Goal: Task Accomplishment & Management: Manage account settings

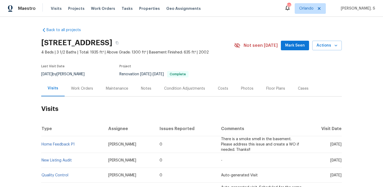
click at [94, 93] on div "Work Orders" at bounding box center [82, 89] width 35 height 16
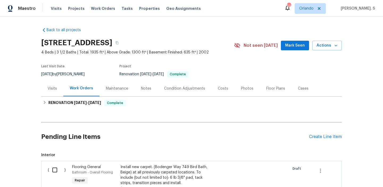
scroll to position [75, 0]
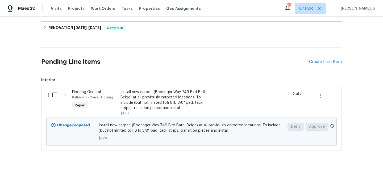
click at [313, 70] on div "Pending Line Items Create Line Item" at bounding box center [191, 61] width 300 height 25
click at [323, 60] on div "Create Line Item" at bounding box center [325, 61] width 33 height 5
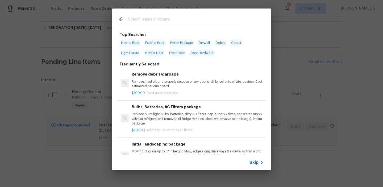
click at [166, 71] on h6 "Remove debris/garbage" at bounding box center [198, 74] width 132 height 6
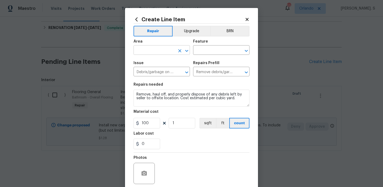
click at [188, 50] on icon "Open" at bounding box center [186, 51] width 6 height 6
type input "o"
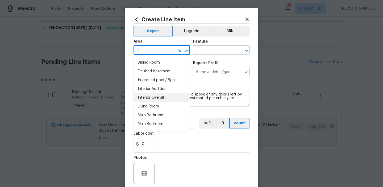
click at [163, 98] on li "Interior Overall" at bounding box center [161, 97] width 56 height 9
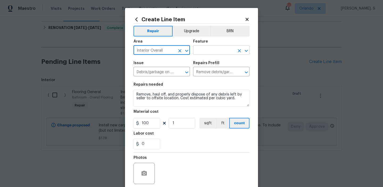
click at [247, 50] on icon "Open" at bounding box center [245, 51] width 3 height 2
type input "Interior Overall"
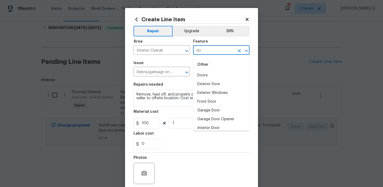
type input "d"
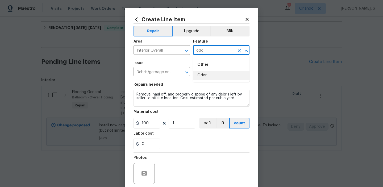
click at [211, 72] on li "Odor" at bounding box center [221, 75] width 56 height 9
type input "Odor"
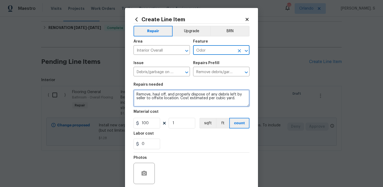
click at [176, 96] on textarea "Remove, haul off, and properly dispose of any debris left by seller to offsite …" at bounding box center [191, 98] width 116 height 17
paste textarea "Feedback received of a strong odor smell in the basement. Please perform odor t…"
click at [187, 71] on icon "Open" at bounding box center [186, 72] width 6 height 6
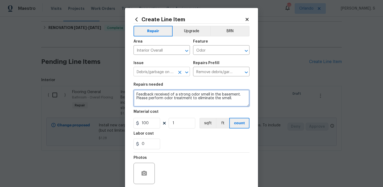
type textarea "Feedback received of a strong odor smell in the basement. Please perform odor t…"
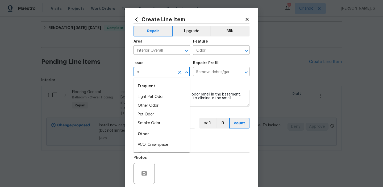
scroll to position [0, 0]
click at [167, 113] on li "Pet Odor" at bounding box center [161, 114] width 56 height 9
type input "Pet Odor"
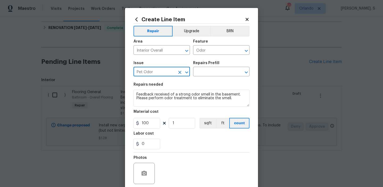
click at [186, 70] on icon "Open" at bounding box center [186, 72] width 6 height 6
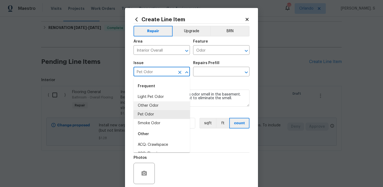
click at [155, 106] on li "Other Odor" at bounding box center [161, 105] width 56 height 9
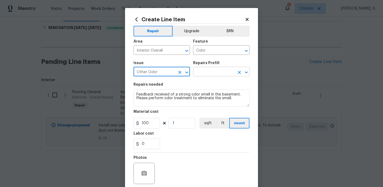
click at [246, 70] on icon "Open" at bounding box center [246, 72] width 6 height 6
type input "Other Odor"
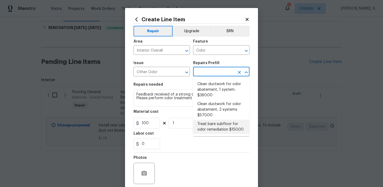
click at [208, 128] on li "Treat bare subfloor for odor remediation $150.00" at bounding box center [221, 127] width 56 height 14
type input "Treat bare subfloor for odor remediation $150.00"
type textarea "Enzyme Treatment for bare subfloor"
type input "150"
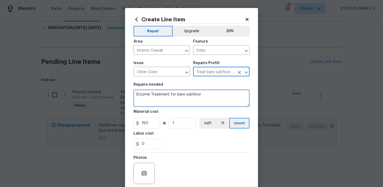
click at [155, 92] on textarea "Enzyme Treatment for bare subfloor" at bounding box center [191, 98] width 116 height 17
paste textarea "Feedback received of a strong odor smell in the basement. Please perform odor t…"
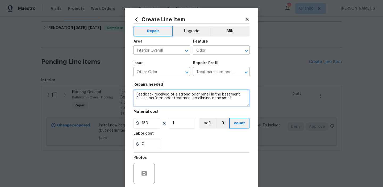
type textarea "Feedback received of a strong odor smell in the basement. Please perform odor t…"
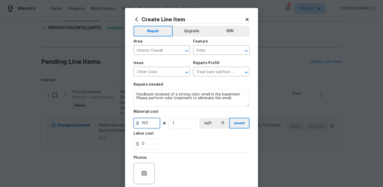
click at [153, 125] on input "150" at bounding box center [146, 123] width 27 height 11
click at [155, 124] on input "150" at bounding box center [146, 123] width 27 height 11
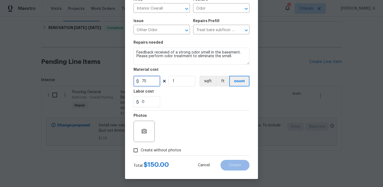
type input "75"
click at [148, 149] on span "Create without photos" at bounding box center [161, 150] width 40 height 6
click at [141, 149] on input "Create without photos" at bounding box center [135, 150] width 10 height 10
checkbox input "true"
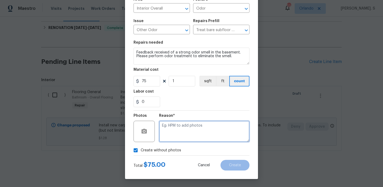
click at [187, 128] on textarea at bounding box center [204, 131] width 90 height 21
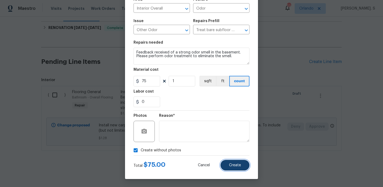
click at [242, 166] on button "Create" at bounding box center [234, 165] width 29 height 11
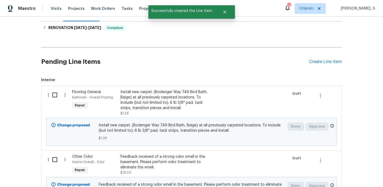
scroll to position [124, 0]
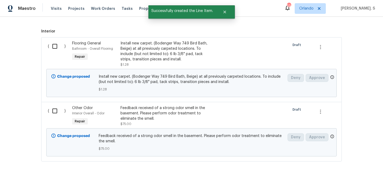
click at [52, 116] on div "( )" at bounding box center [58, 116] width 24 height 24
click at [55, 109] on input "checkbox" at bounding box center [56, 110] width 15 height 11
click at [341, 170] on button "Create Work Order" at bounding box center [352, 174] width 44 height 10
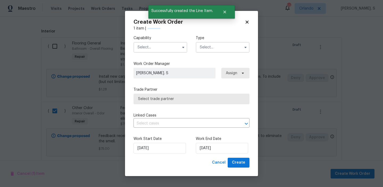
checkbox input "false"
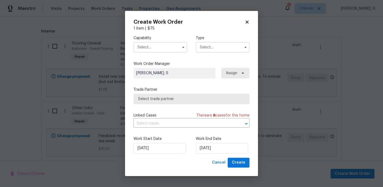
click at [174, 47] on input "text" at bounding box center [160, 47] width 54 height 11
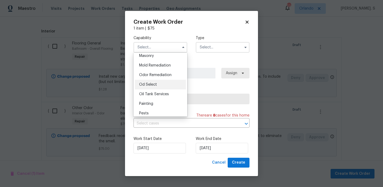
scroll to position [402, 0]
click at [166, 75] on span "Odor Remediation" at bounding box center [155, 75] width 32 height 4
type input "Odor Remediation"
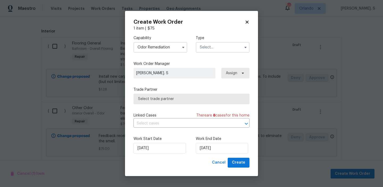
click at [209, 46] on input "text" at bounding box center [223, 47] width 54 height 11
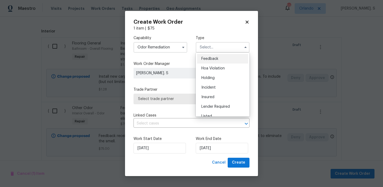
click at [210, 56] on div "Feedback" at bounding box center [222, 59] width 51 height 10
type input "Feedback"
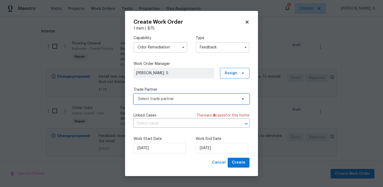
click at [180, 97] on span "Select trade partner" at bounding box center [187, 98] width 99 height 5
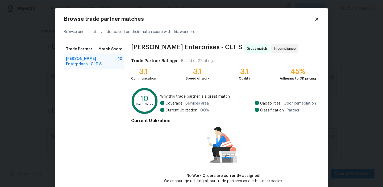
scroll to position [26, 0]
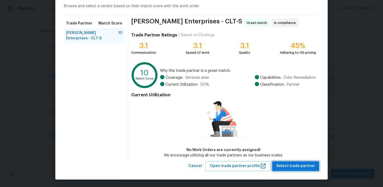
click at [281, 161] on button "Select trade partner" at bounding box center [295, 166] width 47 height 10
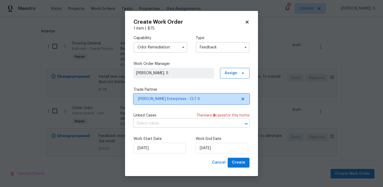
scroll to position [0, 0]
click at [175, 125] on input "text" at bounding box center [183, 123] width 101 height 8
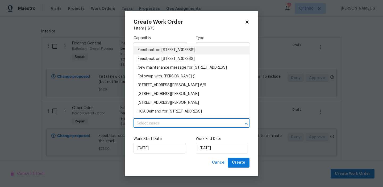
click at [170, 52] on li "Feedback on [STREET_ADDRESS]" at bounding box center [191, 50] width 116 height 9
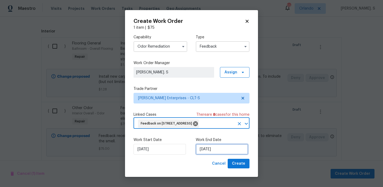
click at [202, 154] on input "[DATE]" at bounding box center [222, 149] width 52 height 11
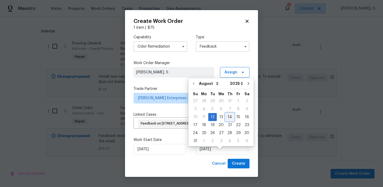
click at [229, 119] on div "14" at bounding box center [229, 116] width 9 height 7
type input "[DATE]"
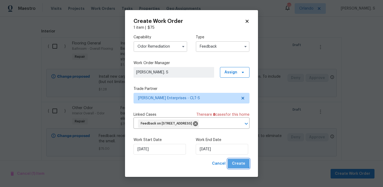
click at [236, 167] on span "Create" at bounding box center [238, 163] width 13 height 7
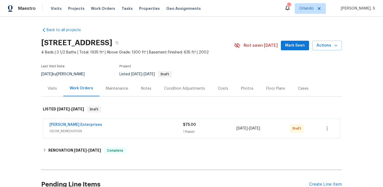
click at [71, 127] on div "[PERSON_NAME] Enterprises" at bounding box center [115, 125] width 133 height 6
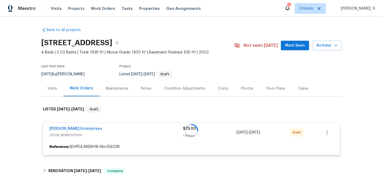
click at [77, 128] on div at bounding box center [191, 131] width 300 height 60
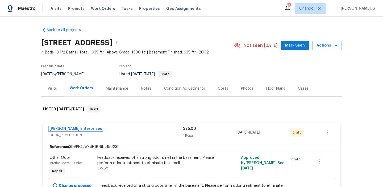
click at [77, 128] on link "[PERSON_NAME] Enterprises" at bounding box center [75, 129] width 53 height 4
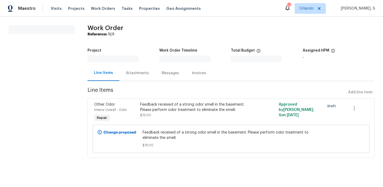
click at [152, 124] on div "Change proposed Feedback received of a strong odor smell in the basement. Pleas…" at bounding box center [230, 138] width 273 height 31
click at [124, 74] on div "Attachments" at bounding box center [137, 73] width 36 height 16
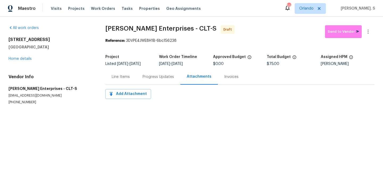
click at [150, 74] on div "Progress Updates" at bounding box center [157, 76] width 31 height 5
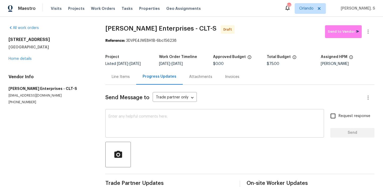
click at [148, 128] on textarea at bounding box center [214, 124] width 212 height 19
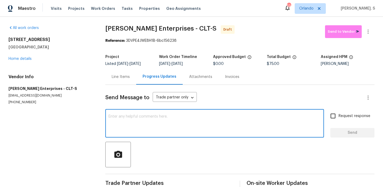
paste textarea "Hi, this is Glory with Opendoor. I’m confirming you received the WO for the pro…"
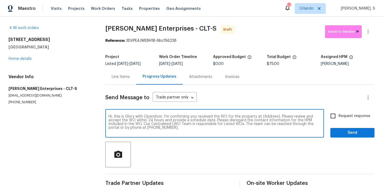
click at [268, 116] on textarea "Hi, this is Glory with Opendoor. I’m confirming you received the WO for the pro…" at bounding box center [214, 124] width 212 height 19
paste textarea "[STREET_ADDRESS]"
click at [264, 116] on textarea "Hi, this is Glory with Opendoor. I’m confirming you received the WO for the pro…" at bounding box center [214, 124] width 212 height 19
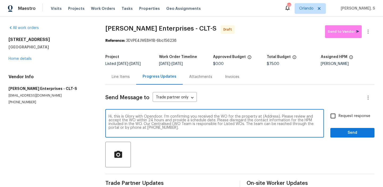
click at [264, 116] on textarea "Hi, this is Glory with Opendoor. I’m confirming you received the WO for the pro…" at bounding box center [214, 124] width 212 height 19
paste textarea "[STREET_ADDRESS]"
type textarea "Hi, this is Glory with Opendoor. I’m confirming you received the WO for the pro…"
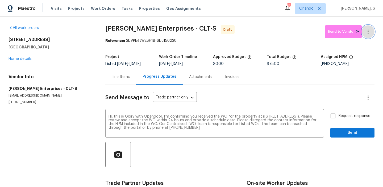
click at [368, 35] on icon "button" at bounding box center [368, 31] width 6 height 6
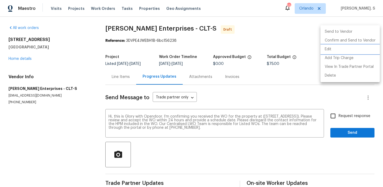
click at [341, 47] on li "Edit" at bounding box center [349, 49] width 59 height 9
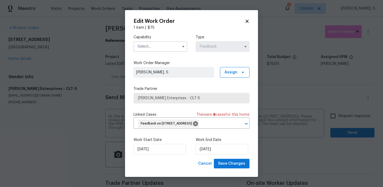
click at [158, 52] on div "Capability Type Feedback" at bounding box center [191, 43] width 116 height 26
click at [162, 45] on input "text" at bounding box center [160, 46] width 54 height 11
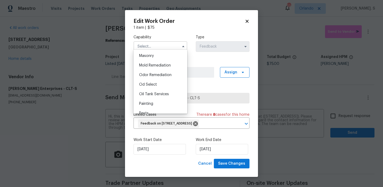
scroll to position [395, 0]
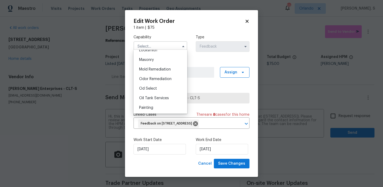
click at [157, 78] on span "Odor Remediation" at bounding box center [155, 79] width 32 height 4
type input "Odor Remediation"
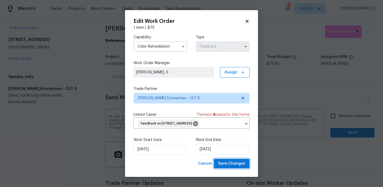
click at [228, 166] on button "Save Changes" at bounding box center [232, 164] width 36 height 10
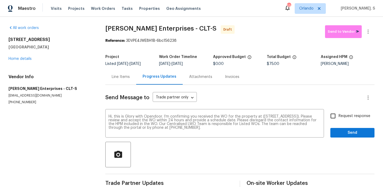
click at [330, 117] on input "Request response" at bounding box center [332, 115] width 11 height 11
checkbox input "true"
click at [368, 33] on icon "button" at bounding box center [367, 31] width 1 height 4
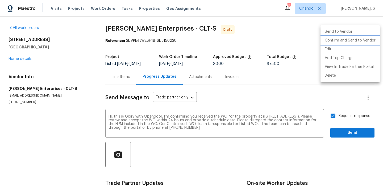
click at [342, 42] on li "Confirm and Send to Vendor" at bounding box center [349, 40] width 59 height 9
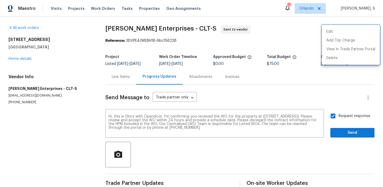
click at [344, 135] on div at bounding box center [191, 93] width 383 height 187
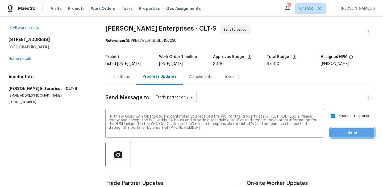
click at [355, 131] on span "Send" at bounding box center [352, 132] width 36 height 7
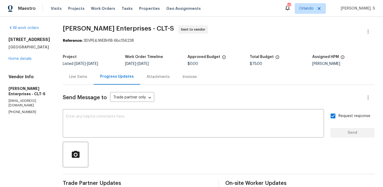
click at [107, 29] on span "[PERSON_NAME] Enterprises - CLT-S" at bounding box center [118, 28] width 111 height 6
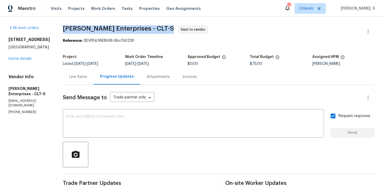
copy span "[PERSON_NAME] Enterprises - CLT-S"
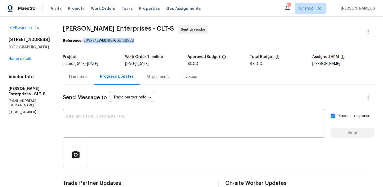
drag, startPoint x: 77, startPoint y: 41, endPoint x: 178, endPoint y: 41, distance: 100.2
click at [177, 41] on div "Reference: 3DVPE4JWE8H1B-6bc156238" at bounding box center [218, 40] width 311 height 5
copy div "3DVPE4JWE8H1B-6bc156238"
